Goal: Transaction & Acquisition: Book appointment/travel/reservation

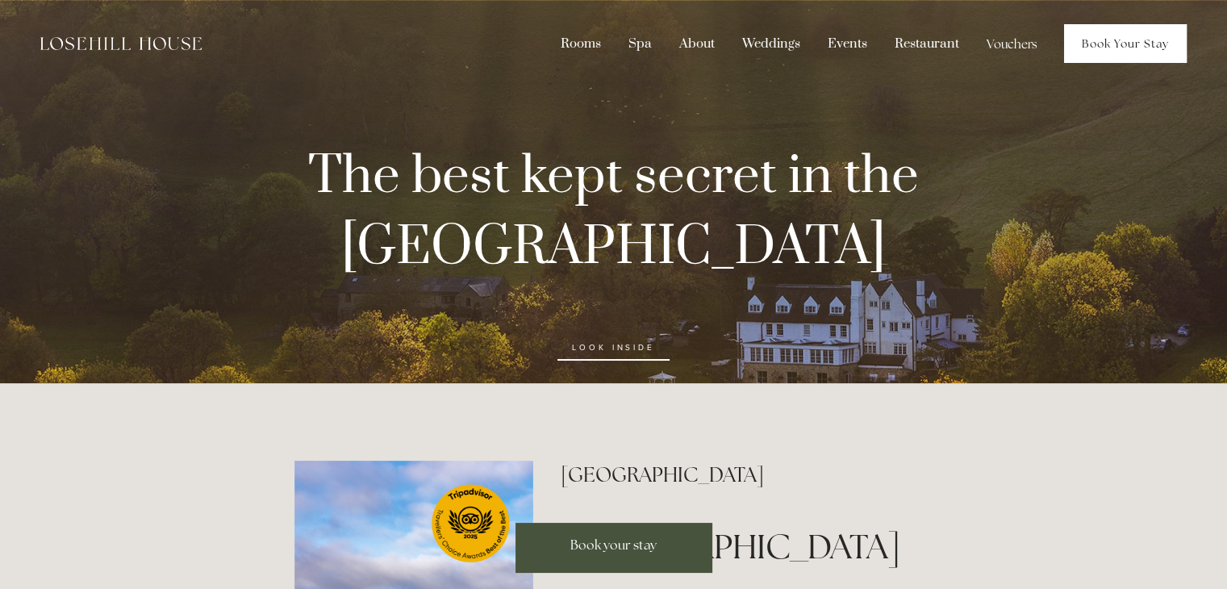
click at [1108, 46] on link "Book Your Stay" at bounding box center [1125, 43] width 123 height 39
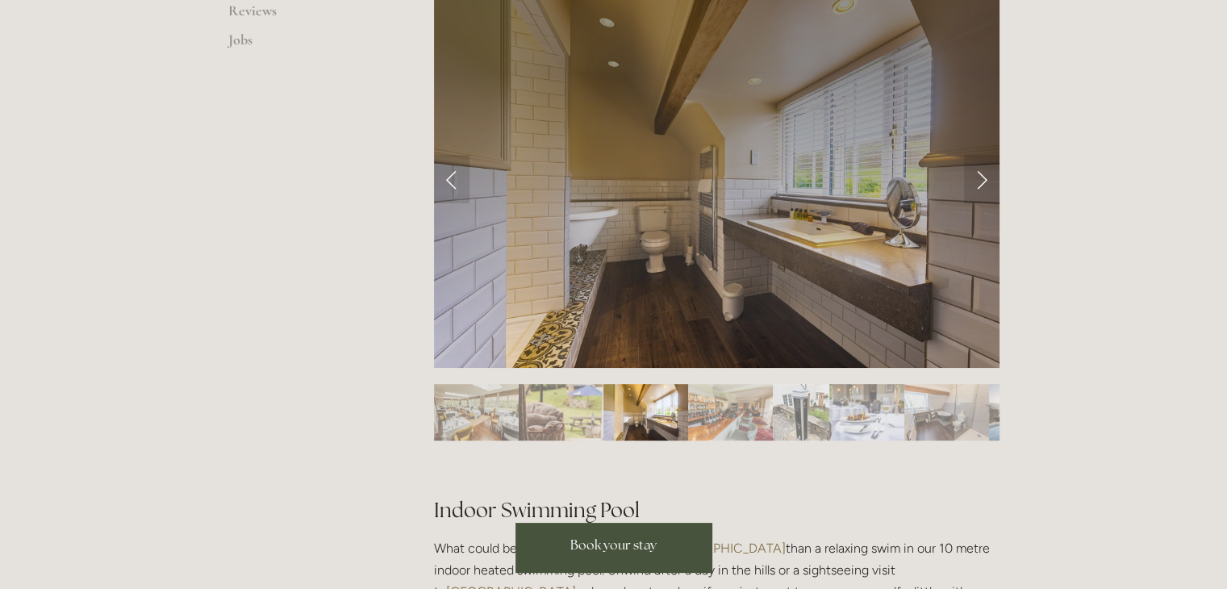
scroll to position [783, 0]
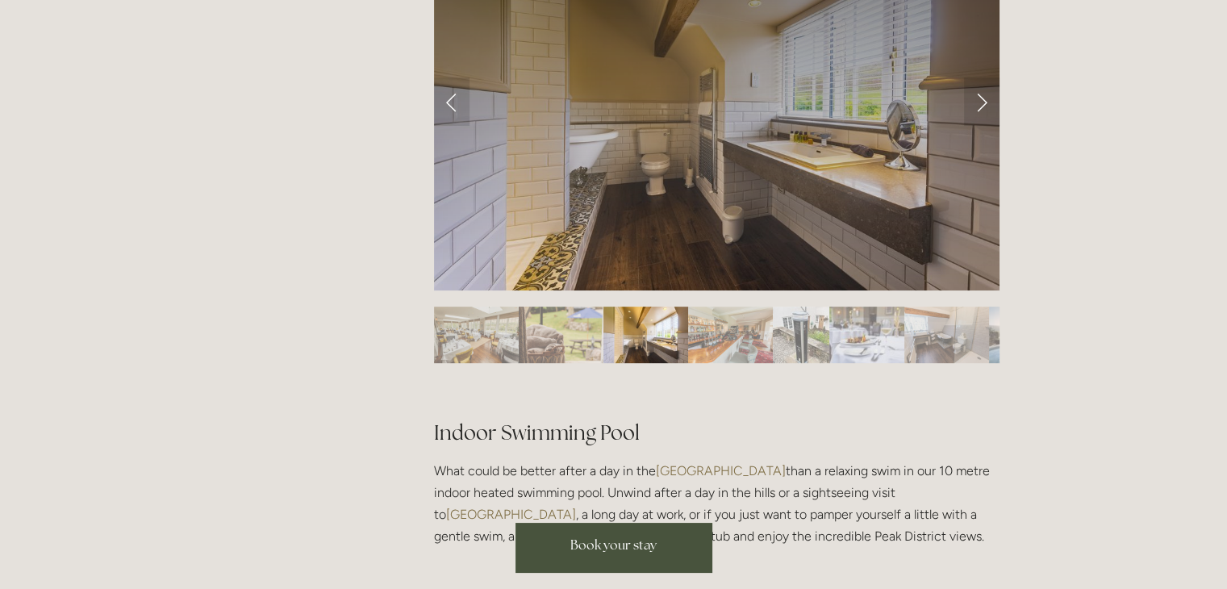
click at [724, 322] on img "Slide 4" at bounding box center [730, 335] width 85 height 56
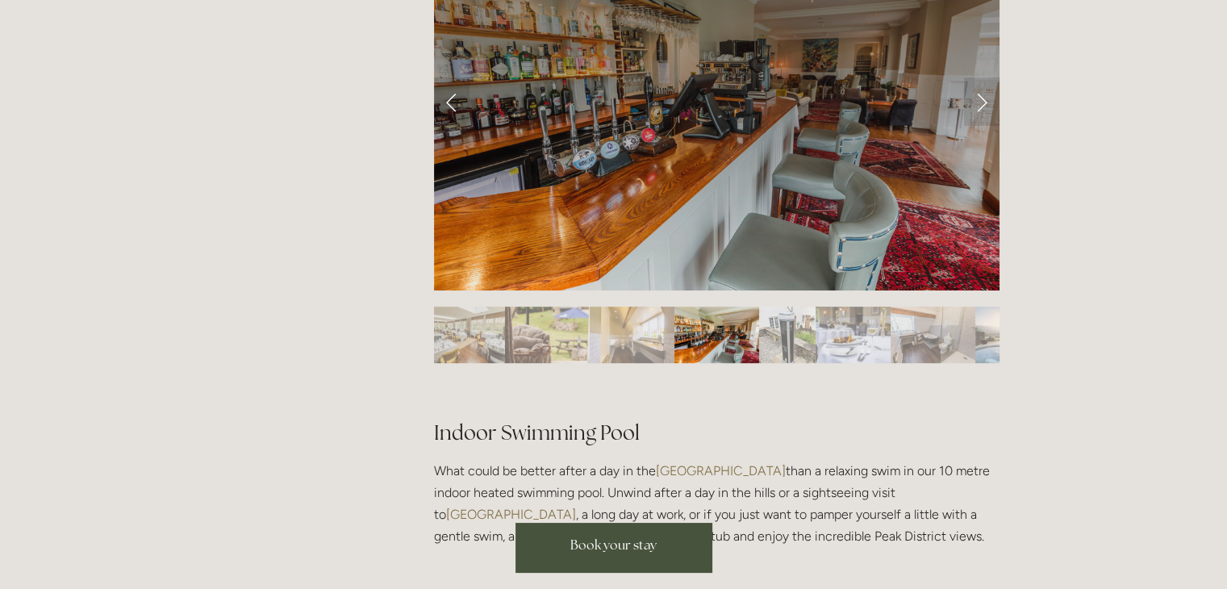
click at [637, 341] on img "Slide 3" at bounding box center [632, 335] width 85 height 56
click at [813, 339] on img "Slide 5" at bounding box center [787, 335] width 56 height 56
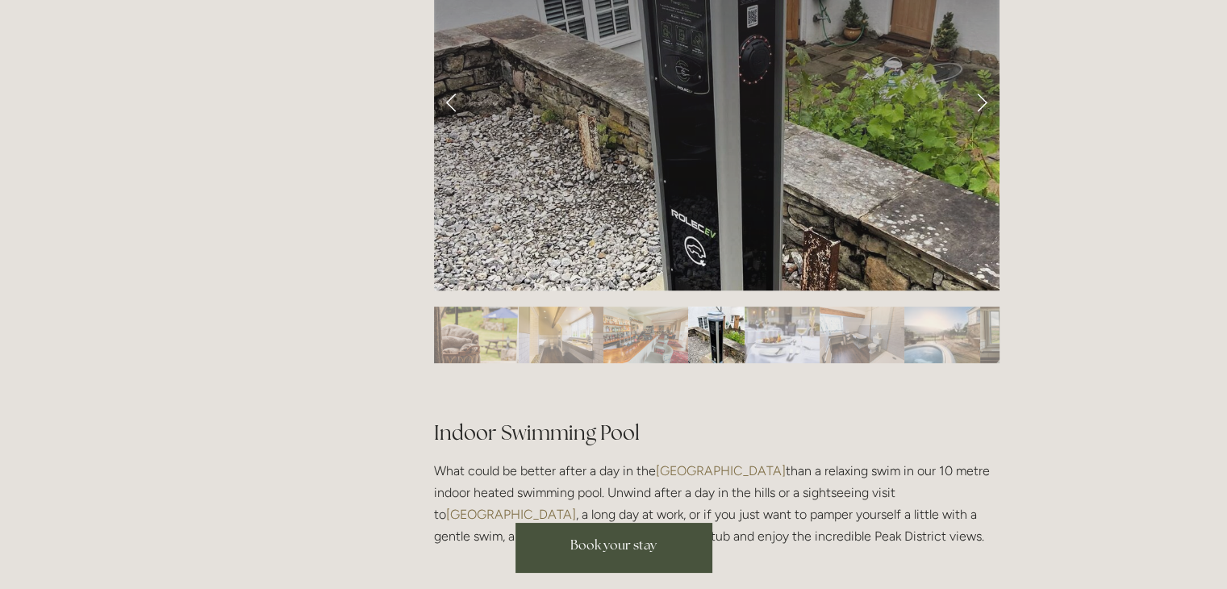
click at [862, 337] on img "Slide 7" at bounding box center [862, 335] width 85 height 56
click at [901, 336] on img "Slide 7" at bounding box center [862, 335] width 85 height 56
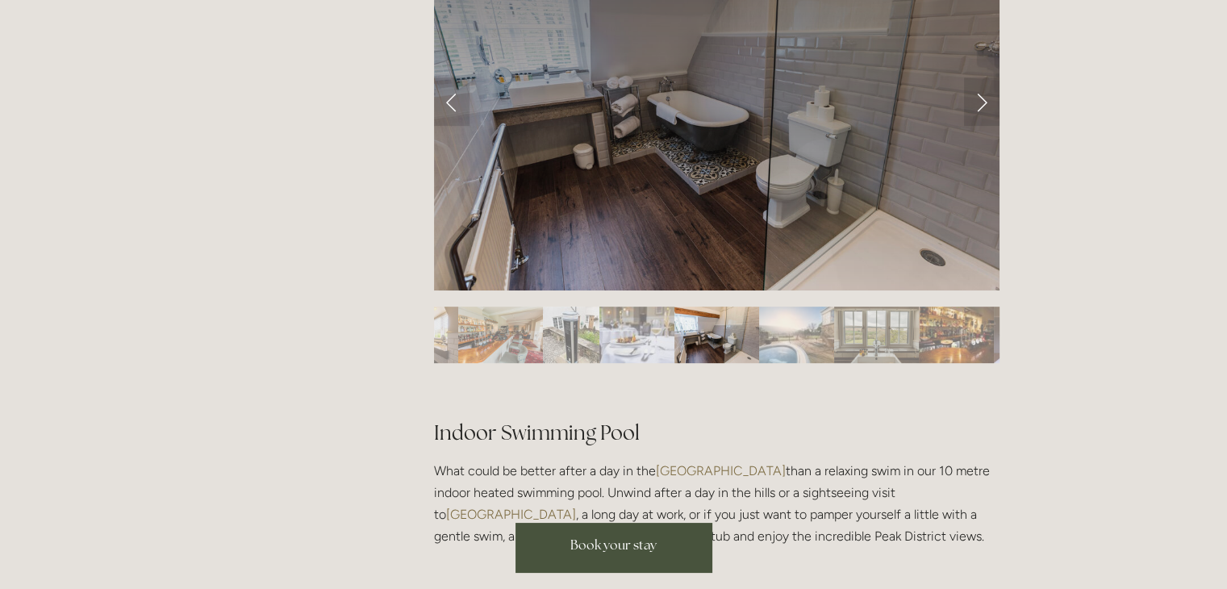
click at [791, 340] on img "Slide 8" at bounding box center [796, 335] width 75 height 56
click at [859, 335] on img "Slide 9" at bounding box center [876, 335] width 85 height 56
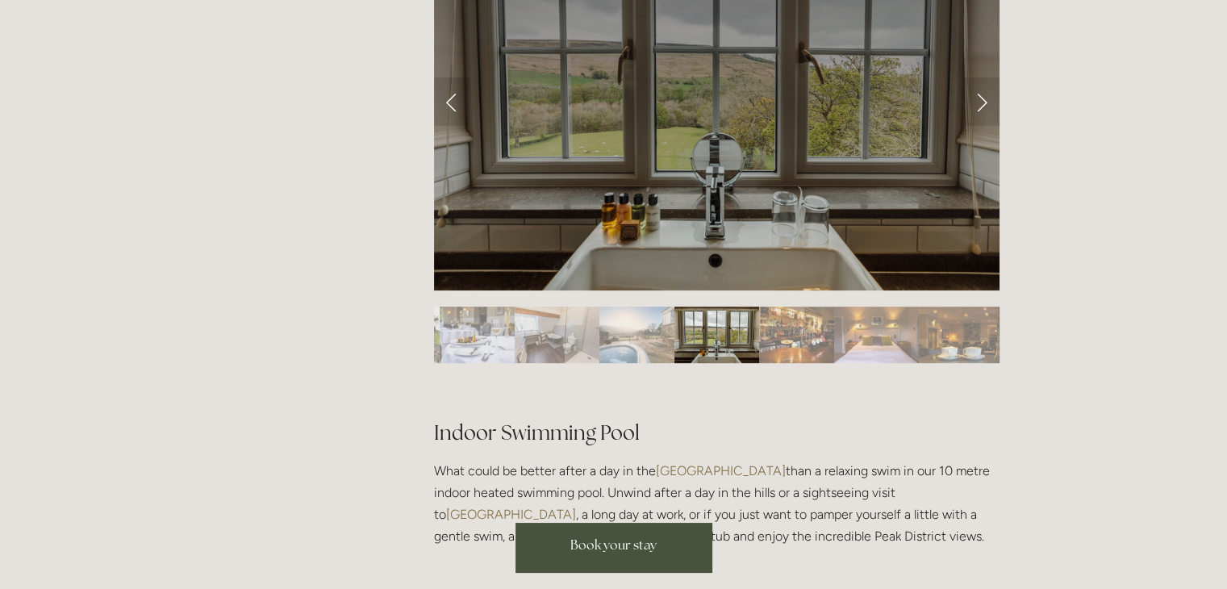
click at [637, 325] on img "Slide 8" at bounding box center [636, 335] width 75 height 56
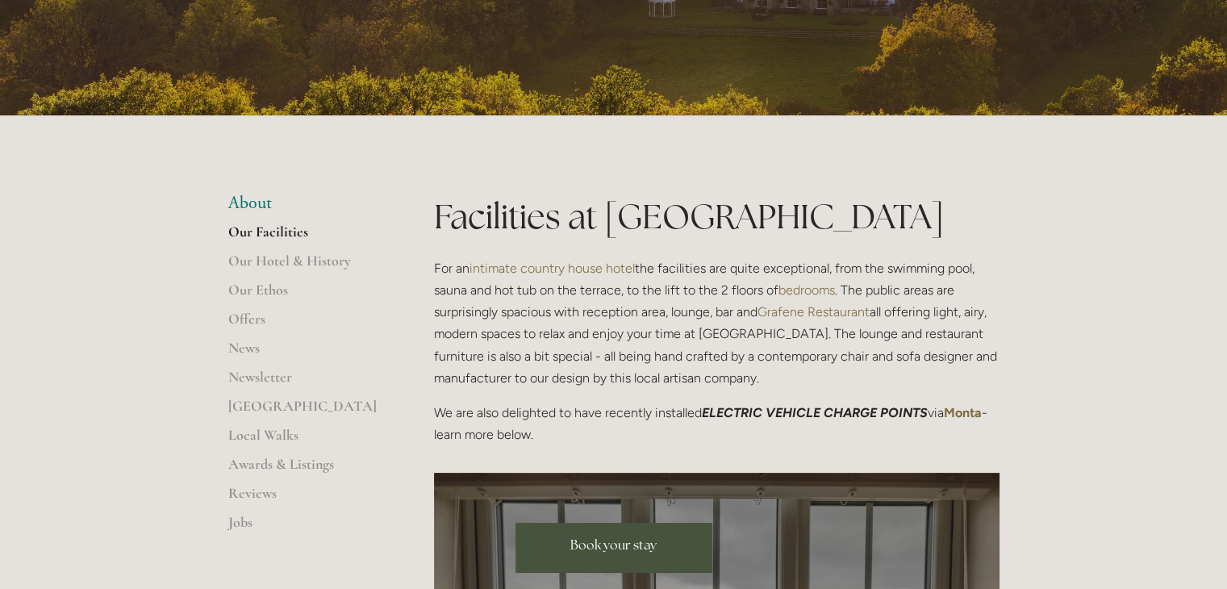
scroll to position [229, 0]
